Goal: Task Accomplishment & Management: Use online tool/utility

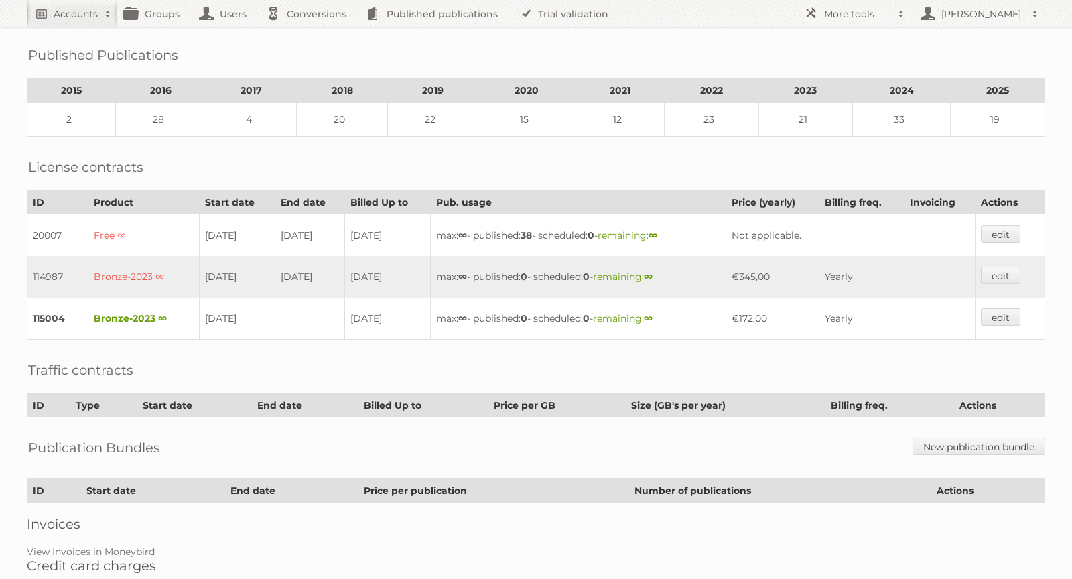
scroll to position [269, 0]
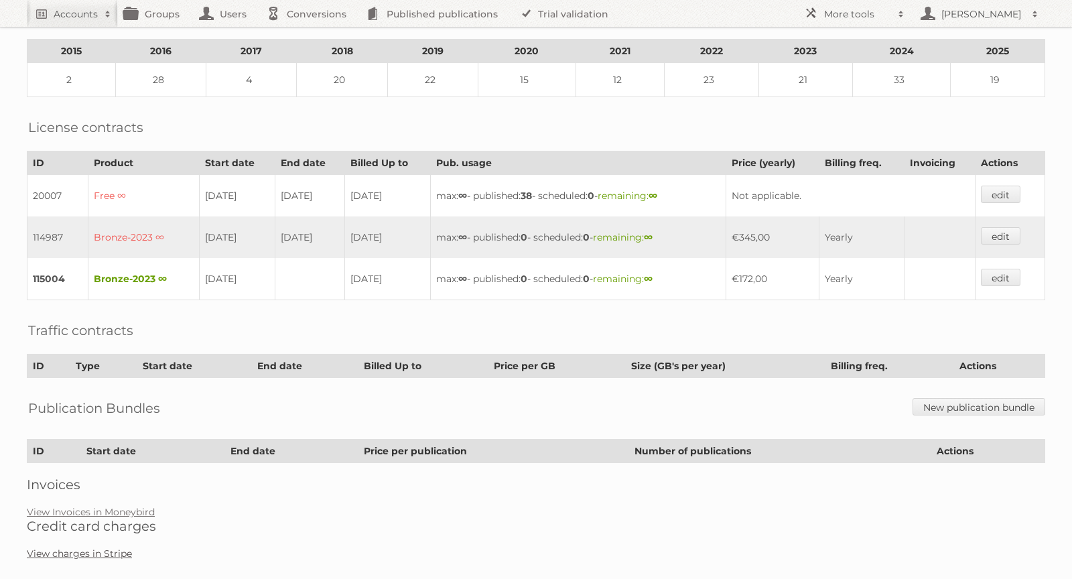
click at [115, 547] on link "View charges in Stripe" at bounding box center [79, 553] width 105 height 12
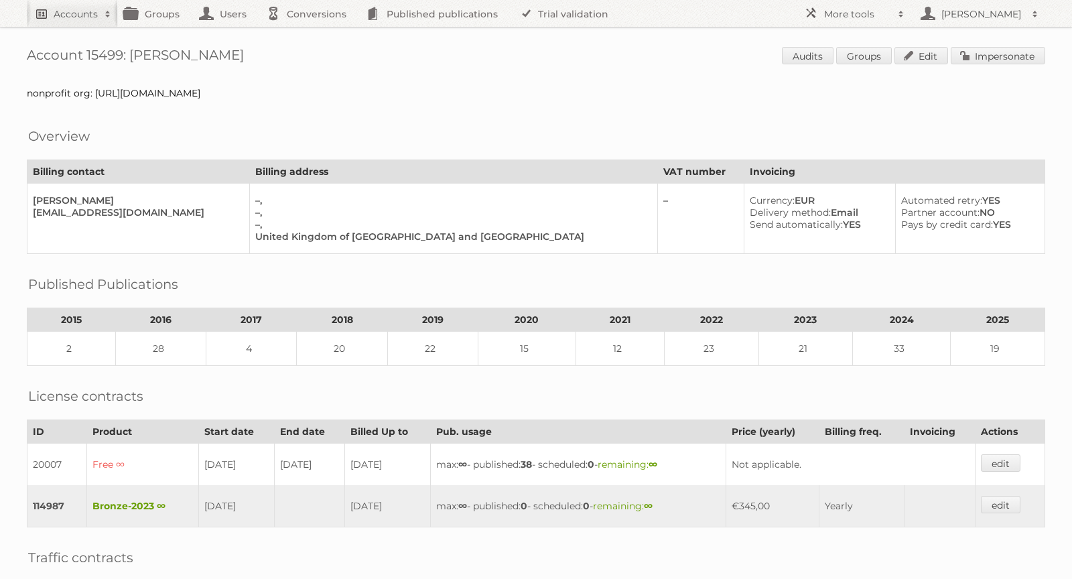
scroll to position [228, 0]
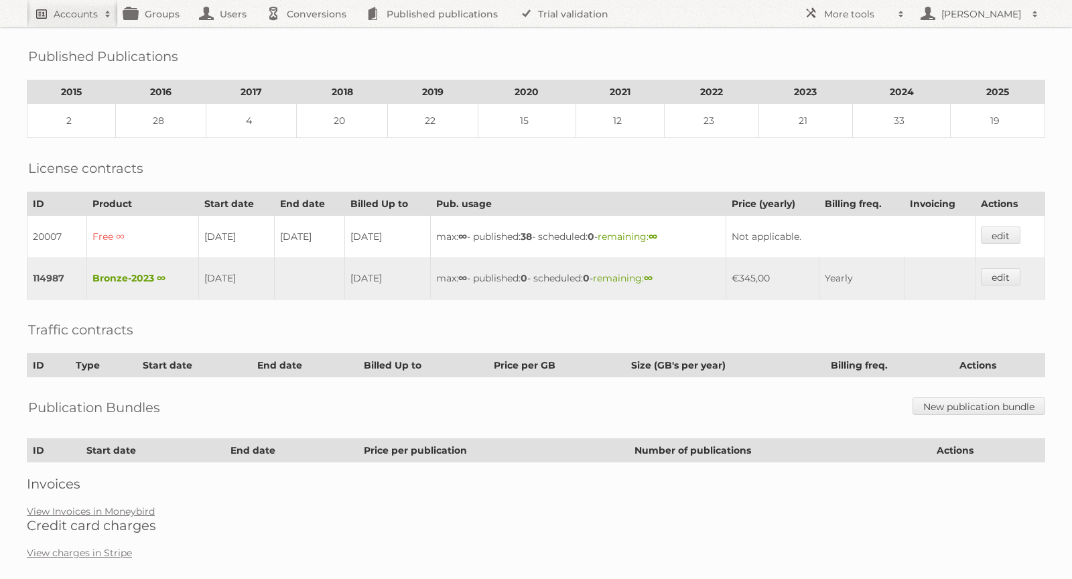
click at [64, 13] on h2 "Accounts" at bounding box center [76, 13] width 44 height 13
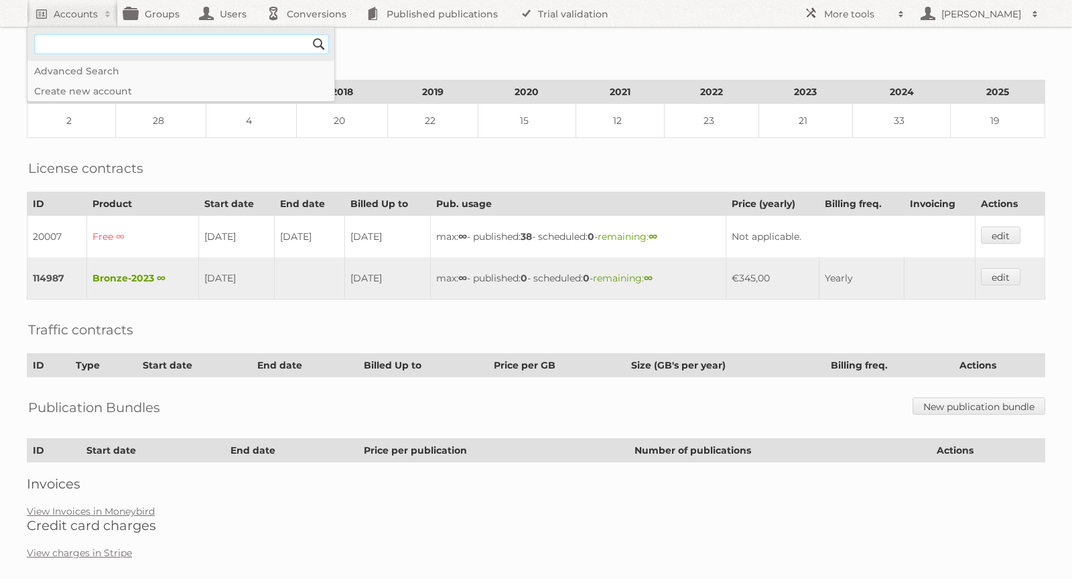
paste input"] "[EMAIL_ADDRESS][DOMAIN_NAME]"
type input"] "[EMAIL_ADDRESS][DOMAIN_NAME]"
click at [316, 47] on input "Search" at bounding box center [319, 44] width 20 height 20
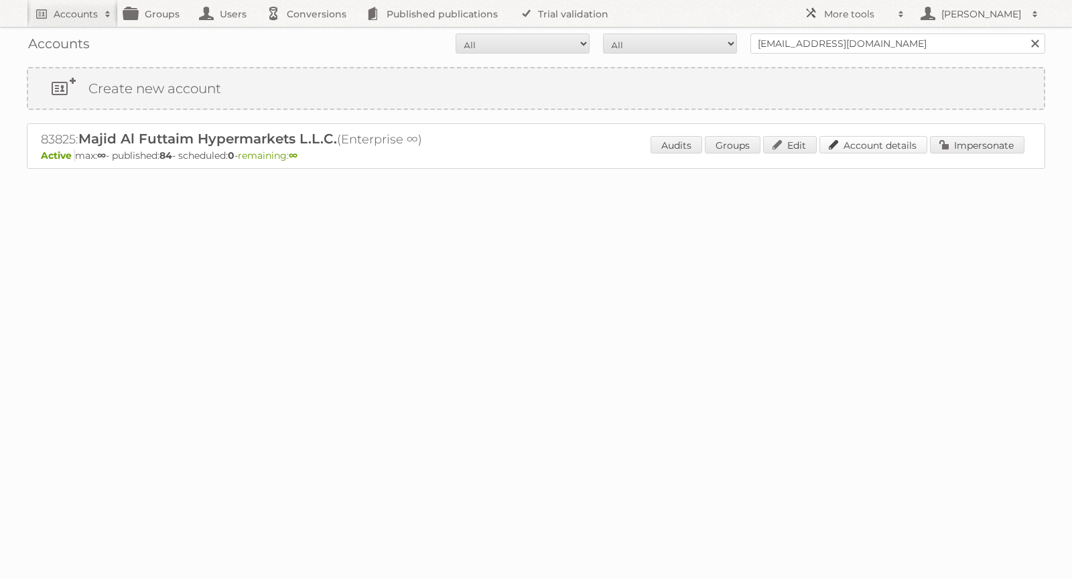
click at [902, 143] on link "Account details" at bounding box center [874, 144] width 108 height 17
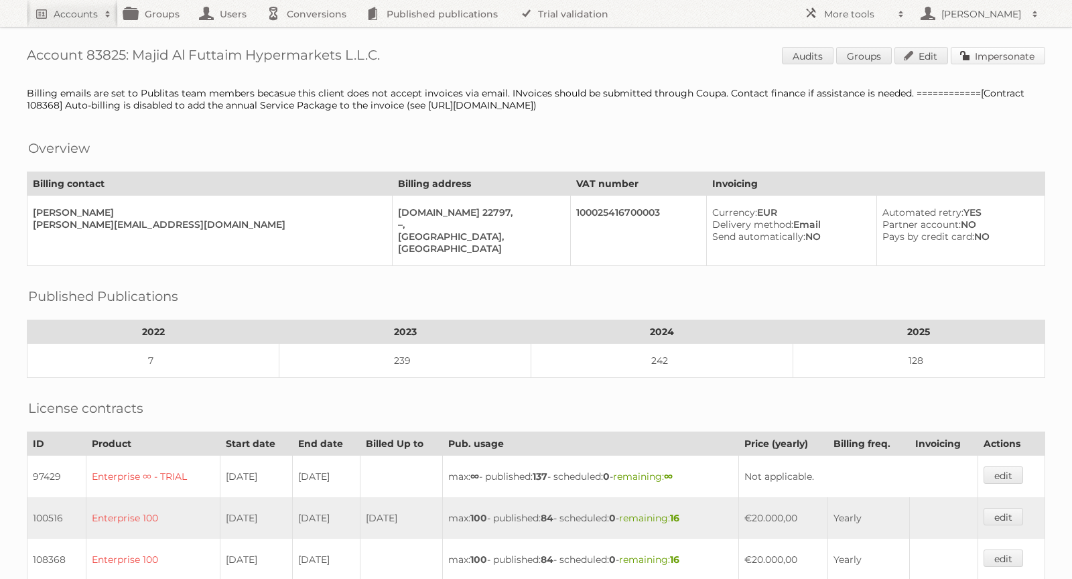
click at [1002, 54] on link "Impersonate" at bounding box center [998, 55] width 94 height 17
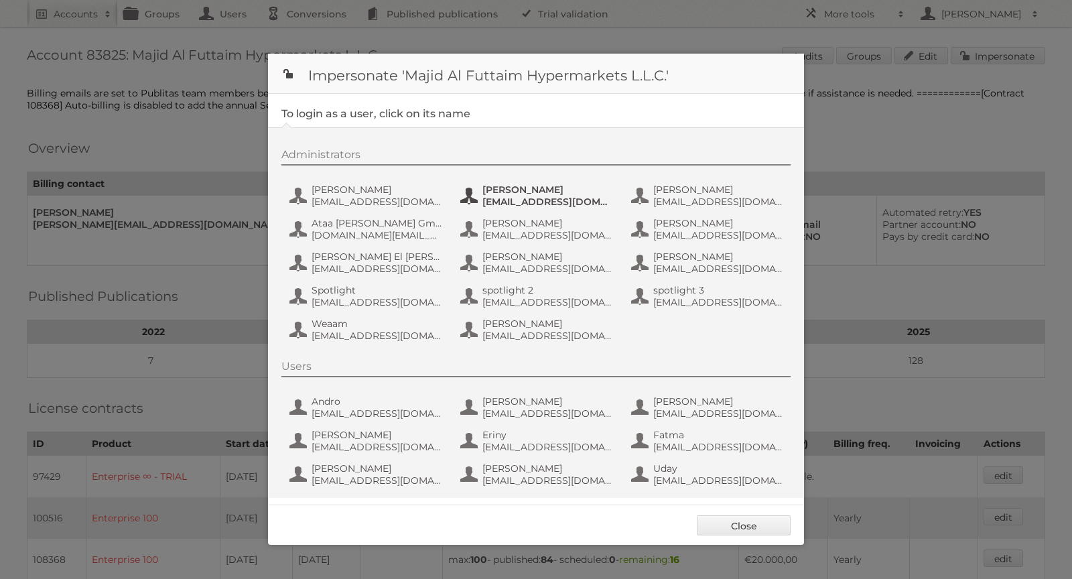
click at [497, 188] on span "Andrew Romany" at bounding box center [547, 190] width 130 height 12
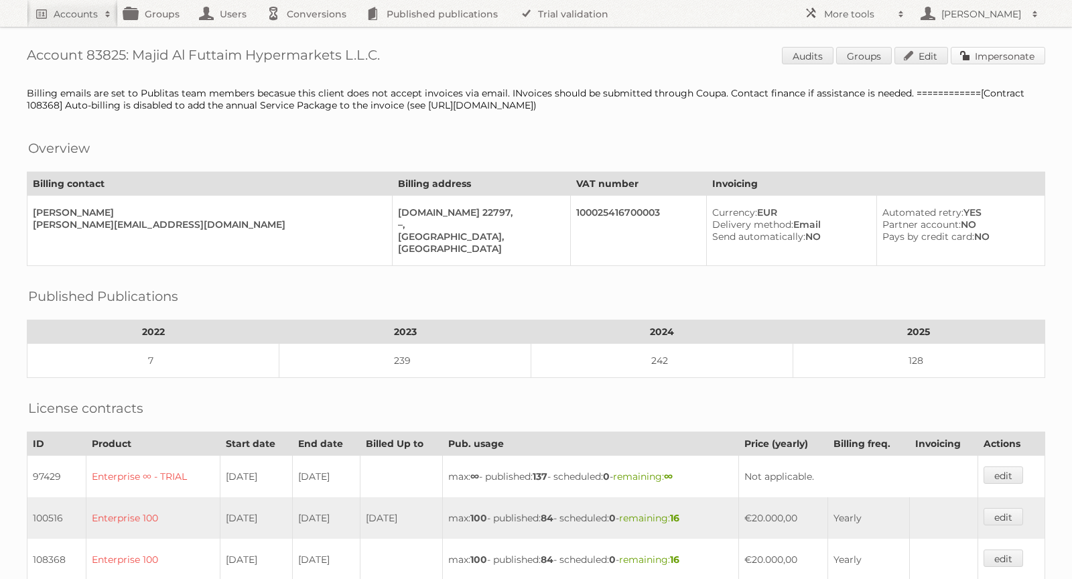
click at [982, 58] on link "Impersonate" at bounding box center [998, 55] width 94 height 17
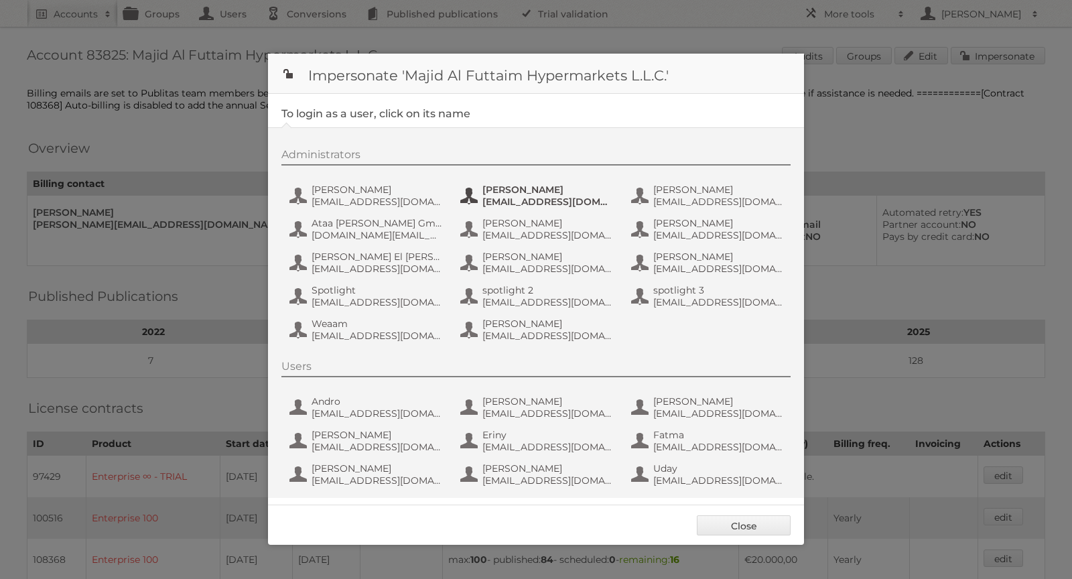
click at [517, 189] on span "Andrew Romany" at bounding box center [547, 190] width 130 height 12
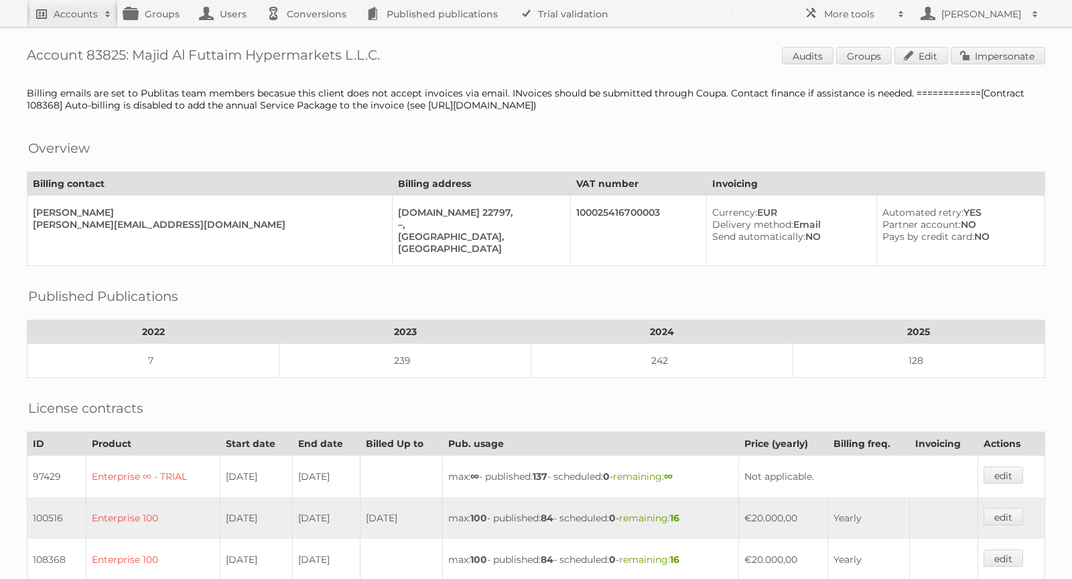
click at [82, 15] on h2 "Accounts" at bounding box center [76, 13] width 44 height 13
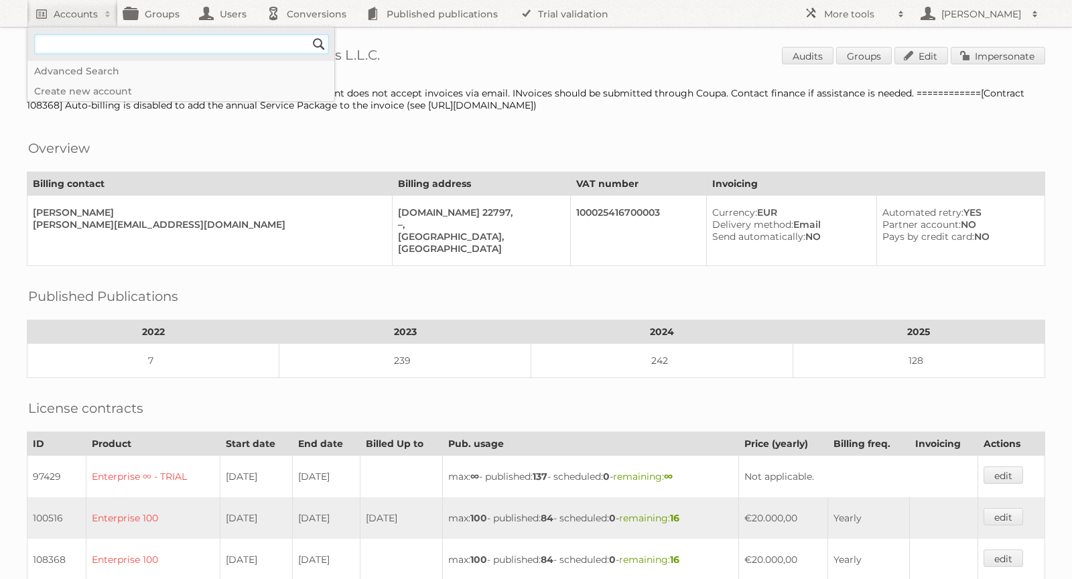
paste input"] "thymme5@outlook.com"
type input"] "thymme5@outlook.com"
click at [320, 42] on input "Search" at bounding box center [319, 44] width 20 height 20
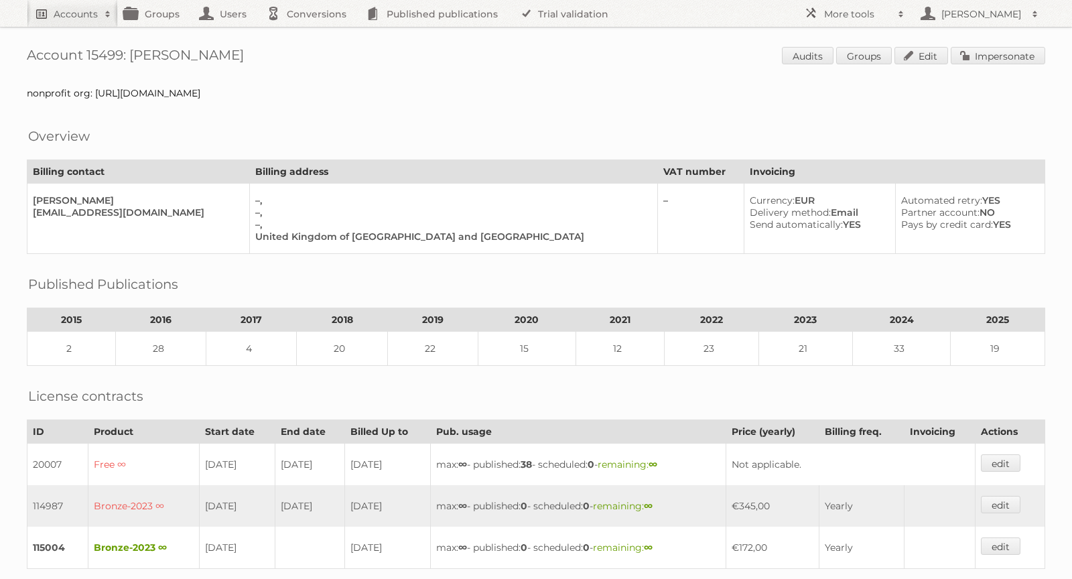
click at [64, 5] on link "Accounts" at bounding box center [72, 13] width 91 height 27
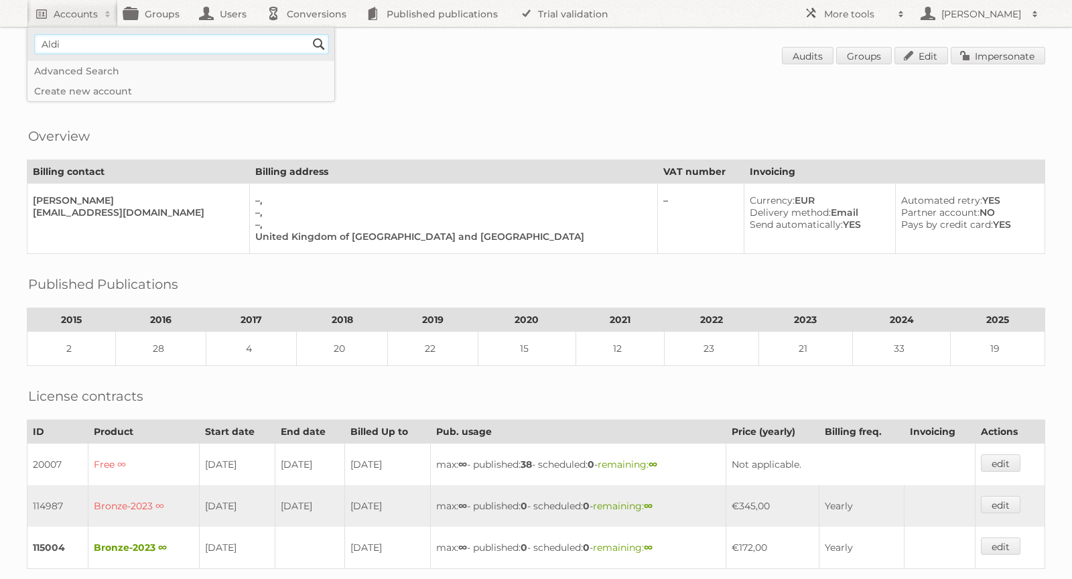
type input"] "Aldi Uk"
click at [317, 46] on input "Search" at bounding box center [319, 44] width 20 height 20
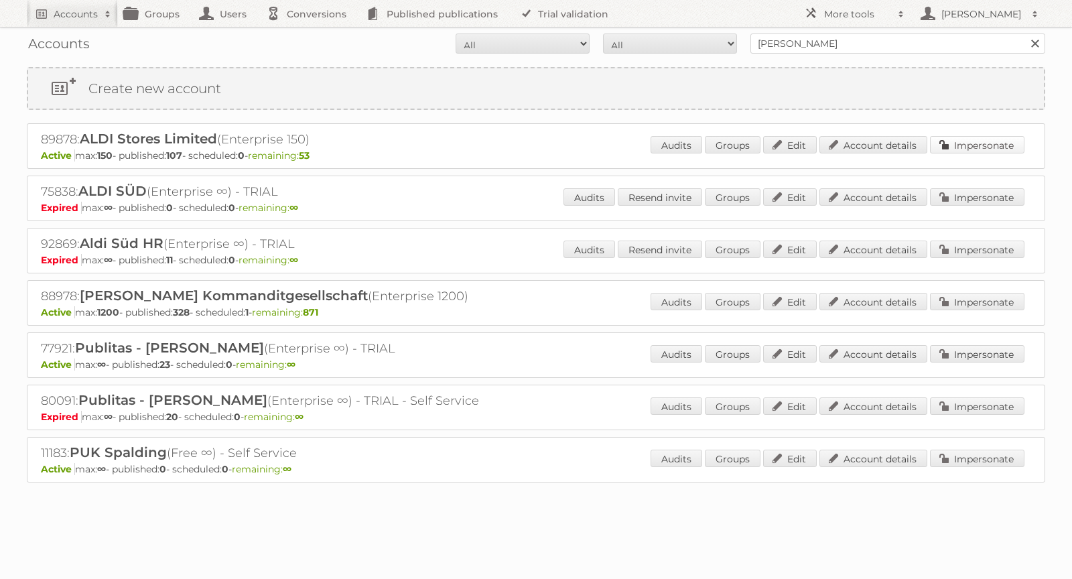
click at [978, 146] on link "Impersonate" at bounding box center [977, 144] width 94 height 17
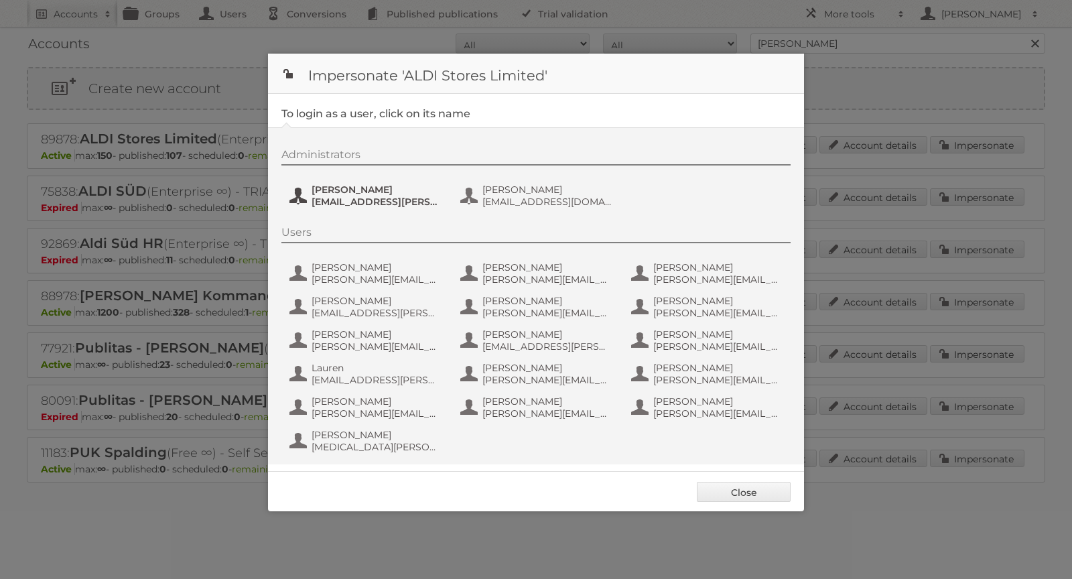
click at [385, 190] on span "Micah Williams" at bounding box center [377, 190] width 130 height 12
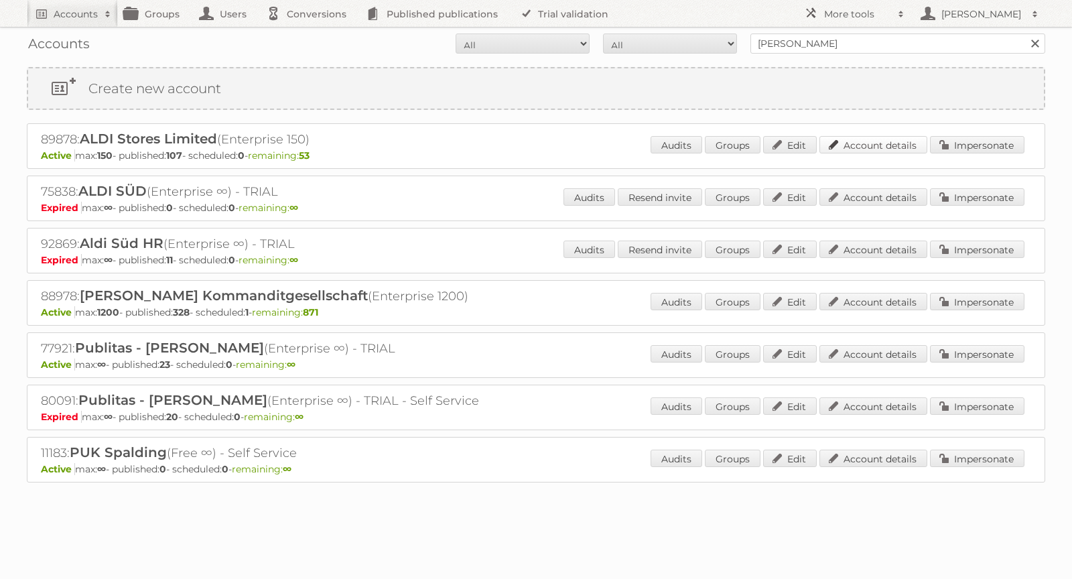
click at [876, 141] on link "Account details" at bounding box center [874, 144] width 108 height 17
